Goal: Task Accomplishment & Management: Manage account settings

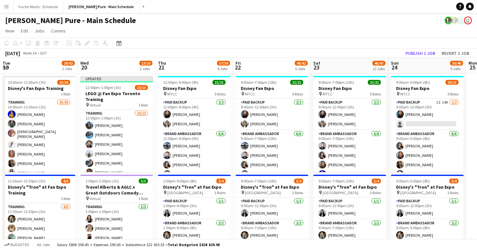
scroll to position [0, 223]
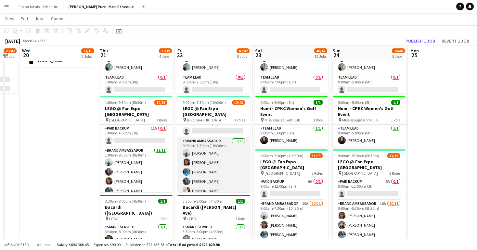
scroll to position [87, 0]
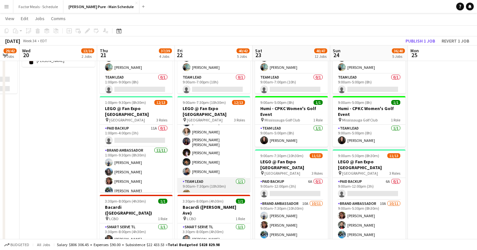
click at [186, 190] on app-user-avatar at bounding box center [187, 194] width 8 height 8
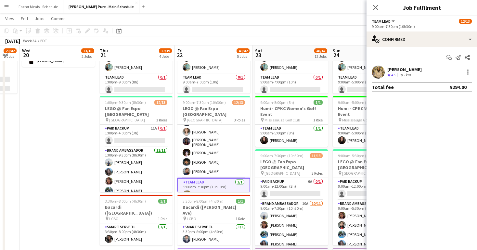
click at [380, 71] on app-user-avatar at bounding box center [378, 72] width 13 height 13
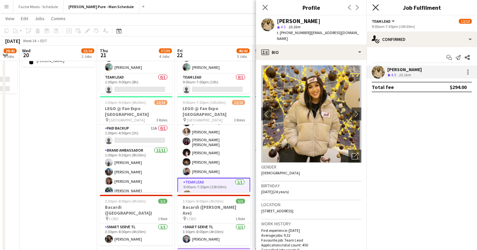
click at [375, 7] on icon at bounding box center [375, 7] width 6 height 6
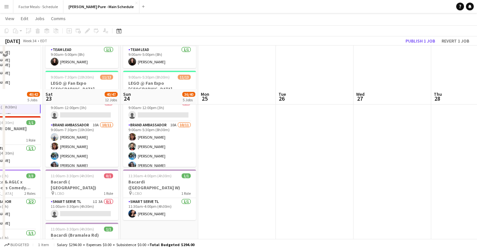
scroll to position [299, 0]
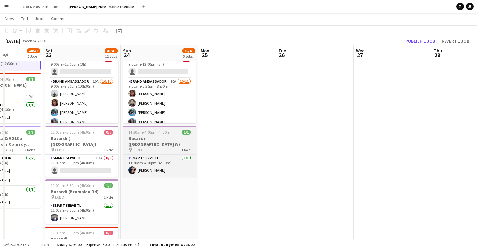
click at [137, 148] on span "LCBO" at bounding box center [137, 150] width 9 height 5
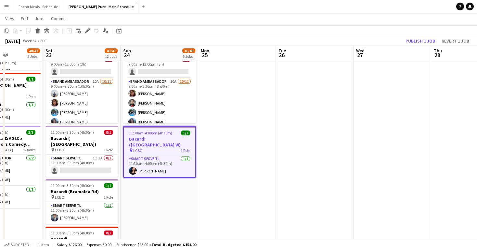
scroll to position [87, 0]
click at [134, 148] on span "LCBO" at bounding box center [137, 150] width 9 height 5
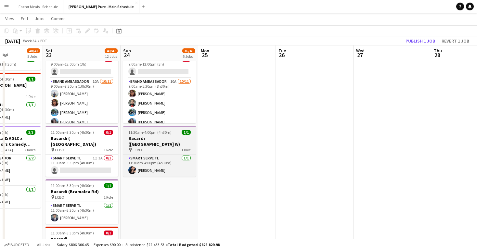
click at [134, 148] on span "LCBO" at bounding box center [137, 150] width 9 height 5
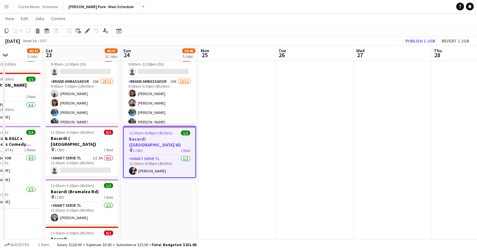
click at [134, 148] on span "LCBO" at bounding box center [137, 150] width 9 height 5
click at [88, 33] on icon "Edit" at bounding box center [87, 30] width 5 height 5
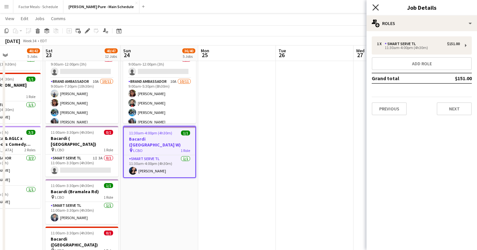
click at [375, 9] on icon "Close pop-in" at bounding box center [375, 7] width 6 height 6
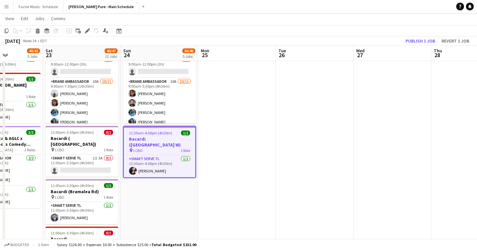
click at [186, 31] on app-toolbar "Copy Paste Paste Command V Paste with crew Command Shift V Paste linked Job Del…" at bounding box center [238, 30] width 477 height 11
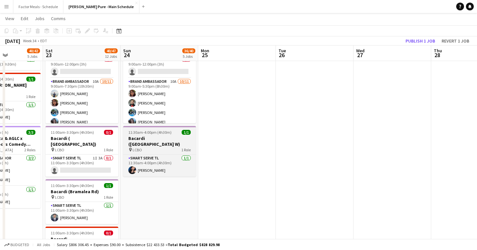
click at [158, 141] on h3 "Bacardi ([GEOGRAPHIC_DATA] W)" at bounding box center [159, 141] width 73 height 12
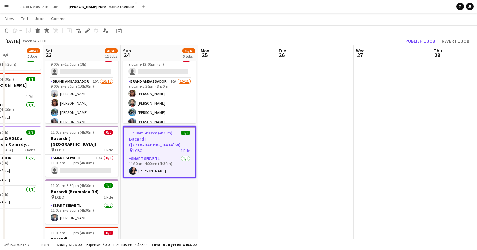
click at [187, 148] on span "1 Role" at bounding box center [185, 150] width 9 height 5
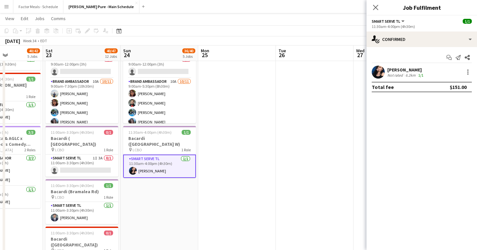
click at [402, 20] on button "Smart Serve TL" at bounding box center [389, 21] width 34 height 5
click at [438, 27] on div "11:30am-4:00pm (4h30m)" at bounding box center [422, 26] width 100 height 5
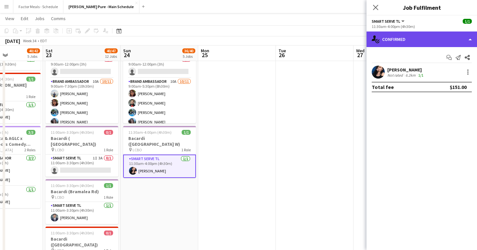
click at [469, 39] on div "single-neutral-actions-check-2 Confirmed" at bounding box center [421, 40] width 110 height 16
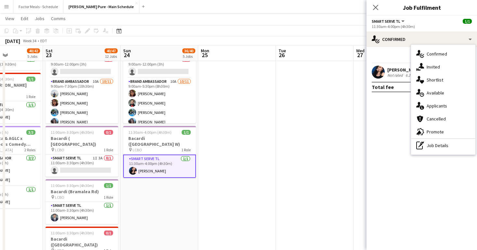
click at [382, 141] on mat-expansion-panel "check Confirmed Start chat Send notification Share Natalie Bilcar Not rated 6.2…" at bounding box center [421, 148] width 110 height 203
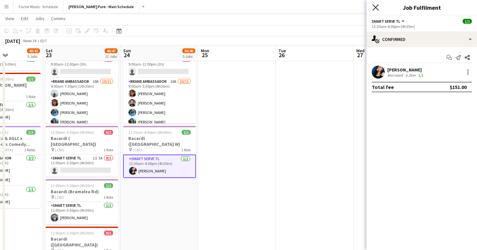
click at [375, 8] on icon "Close pop-in" at bounding box center [375, 7] width 6 height 6
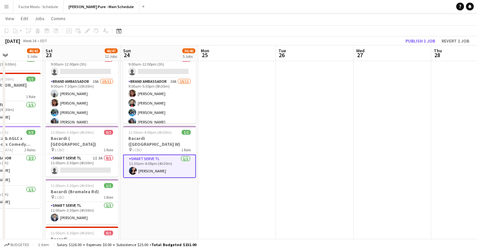
click at [216, 194] on app-date-cell at bounding box center [237, 170] width 78 height 793
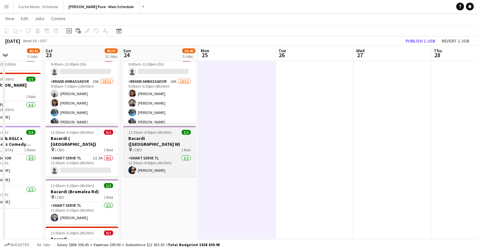
click at [130, 148] on icon at bounding box center [130, 150] width 3 height 4
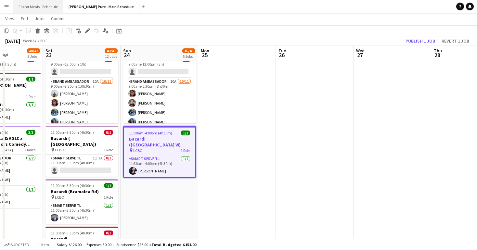
click at [33, 4] on button "Factor Meals - Schedule Close" at bounding box center [38, 6] width 50 height 13
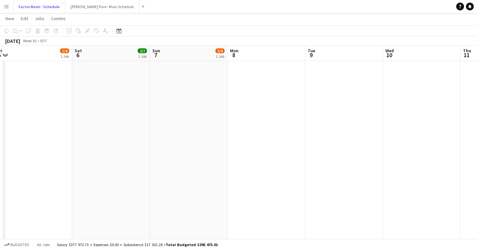
scroll to position [0, 160]
click at [96, 6] on button "[PERSON_NAME] Pure - Main Schedule Close" at bounding box center [102, 6] width 74 height 13
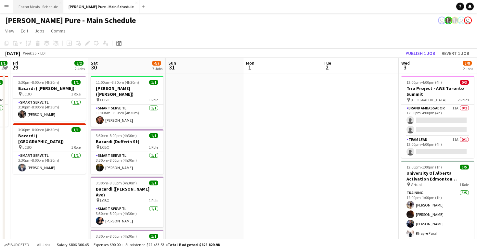
click at [45, 11] on button "Factor Meals - Schedule Close" at bounding box center [38, 6] width 50 height 13
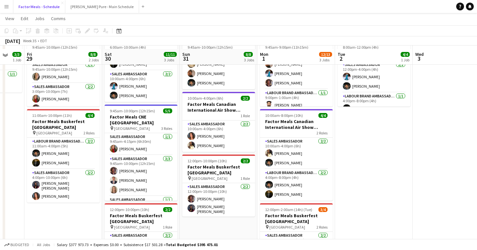
scroll to position [69, 0]
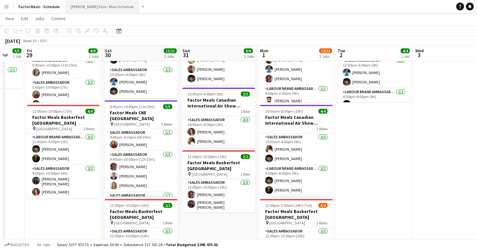
click at [95, 12] on button "[PERSON_NAME] Pure - Main Schedule Close" at bounding box center [102, 6] width 74 height 13
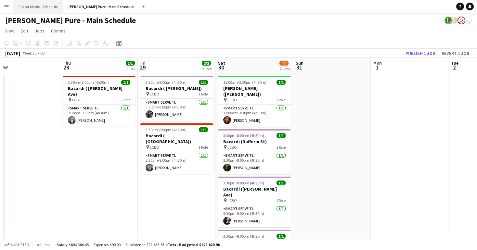
click at [35, 6] on button "Factor Meals - Schedule Close" at bounding box center [38, 6] width 50 height 13
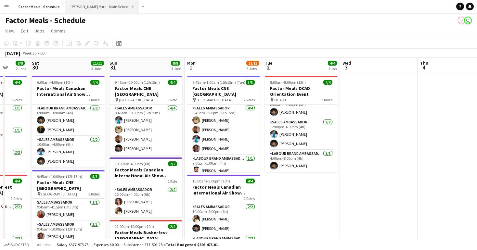
click at [88, 5] on button "[PERSON_NAME] Pure - Main Schedule Close" at bounding box center [102, 6] width 74 height 13
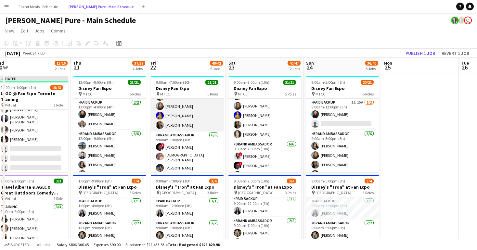
scroll to position [188, 0]
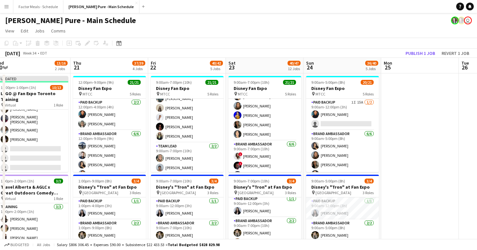
click at [7, 5] on app-icon "Menu" at bounding box center [6, 6] width 5 height 5
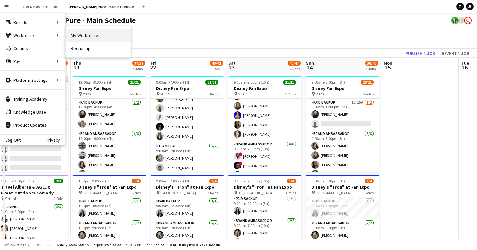
click at [84, 39] on link "My Workforce" at bounding box center [98, 35] width 65 height 13
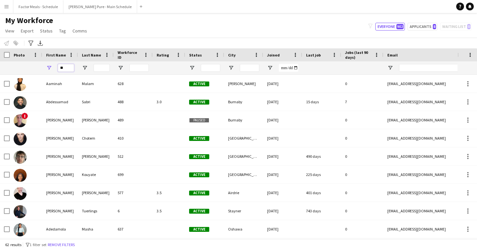
click at [67, 67] on input "**" at bounding box center [66, 68] width 16 height 8
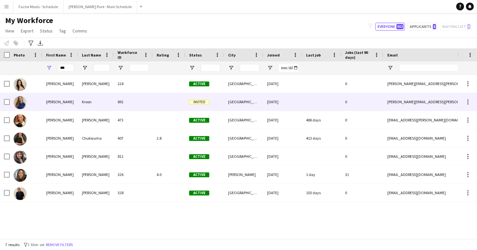
click at [56, 103] on div "Julia" at bounding box center [60, 102] width 36 height 18
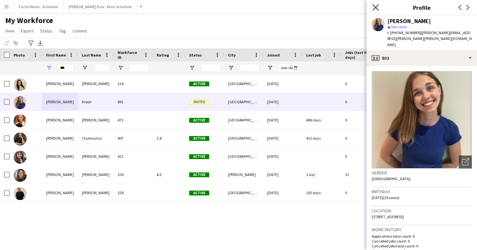
click at [377, 8] on icon "Close pop-in" at bounding box center [375, 7] width 6 height 6
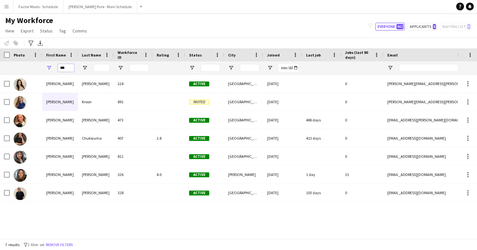
click at [63, 68] on input "***" at bounding box center [66, 68] width 16 height 8
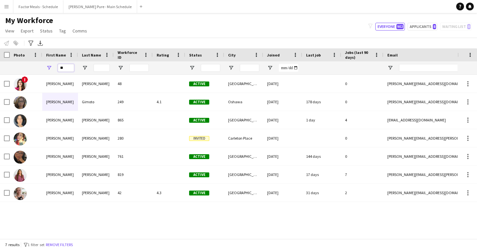
type input "*"
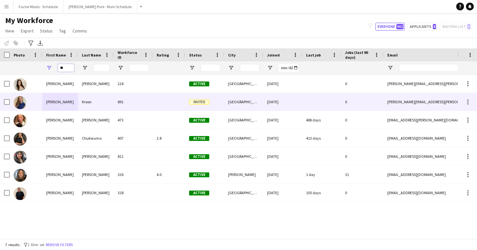
type input "*"
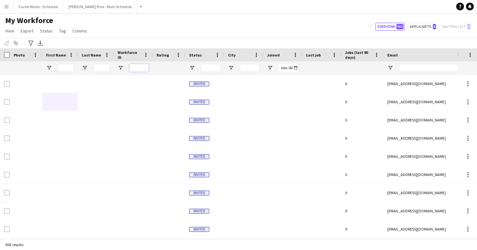
click at [137, 67] on input "Workforce ID Filter Input" at bounding box center [138, 68] width 19 height 8
type input "*"
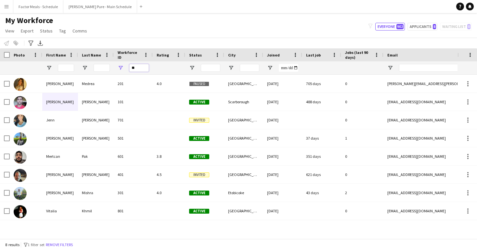
type input "*"
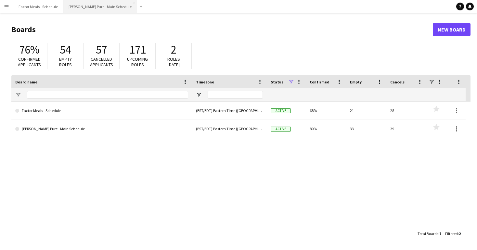
click at [88, 8] on button "[PERSON_NAME] Pure - Main Schedule Close" at bounding box center [100, 6] width 74 height 13
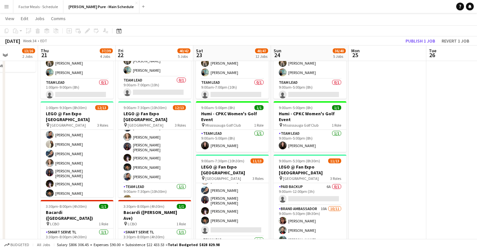
scroll to position [87, 0]
